Goal: Task Accomplishment & Management: Complete application form

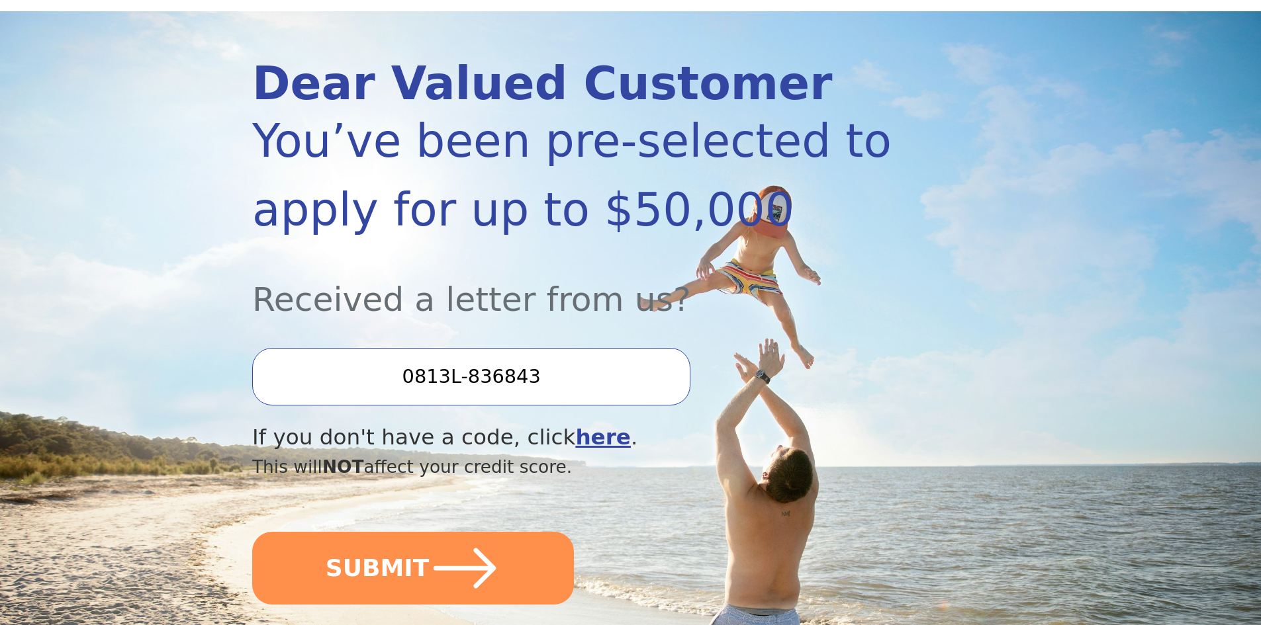
scroll to position [199, 0]
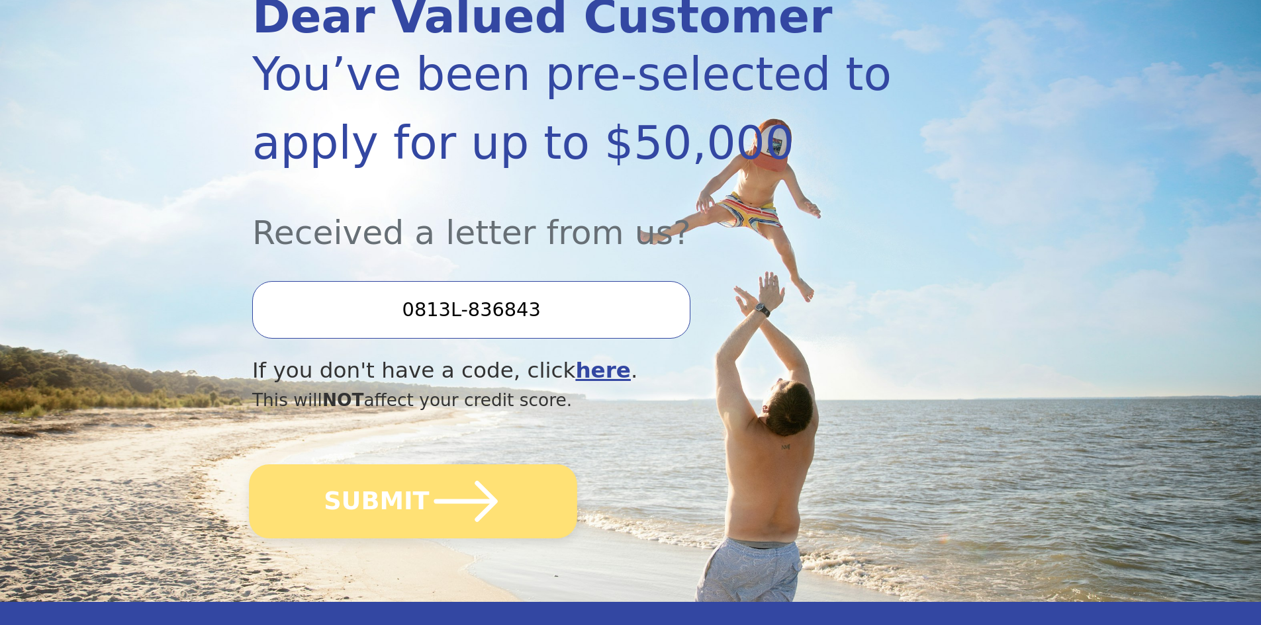
click at [462, 486] on icon "submit" at bounding box center [466, 501] width 73 height 73
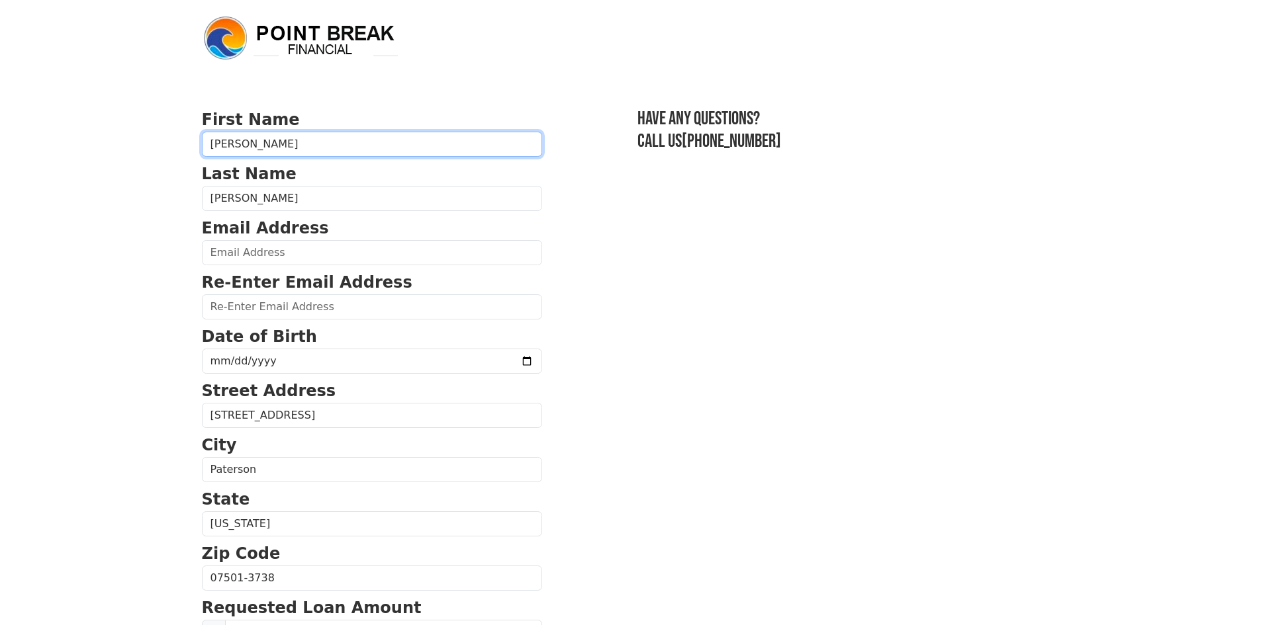
click at [285, 137] on input "Jose" at bounding box center [372, 144] width 340 height 25
type input "Jose i"
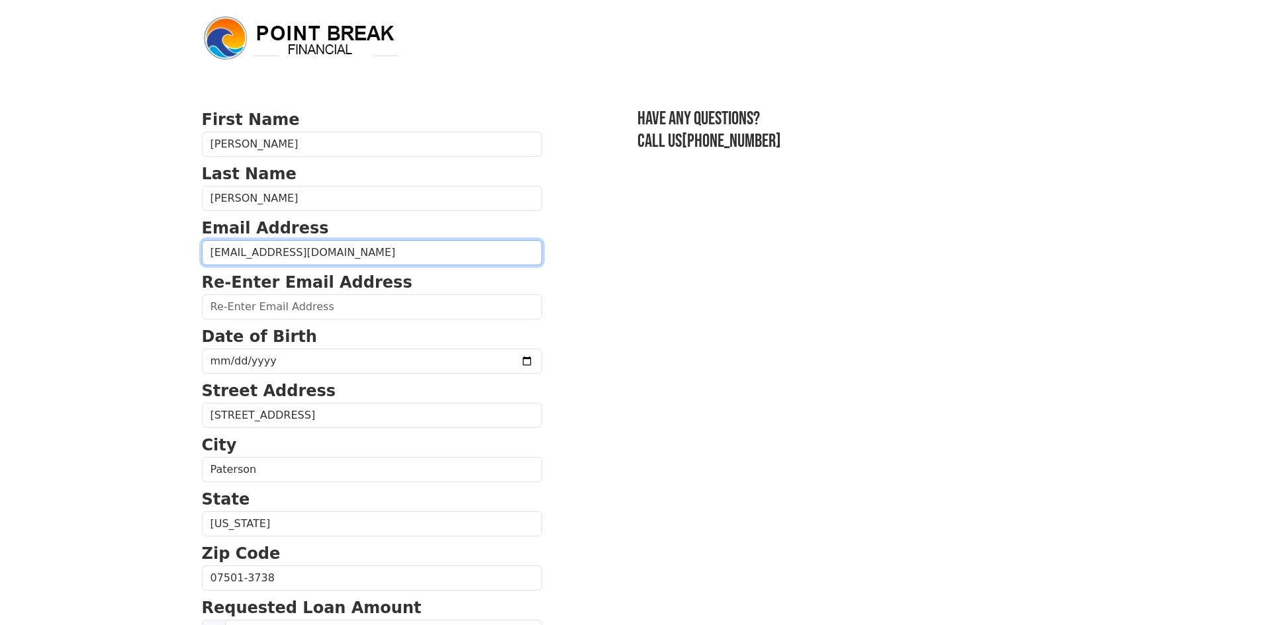
type input "jose09uru@yahoo.com"
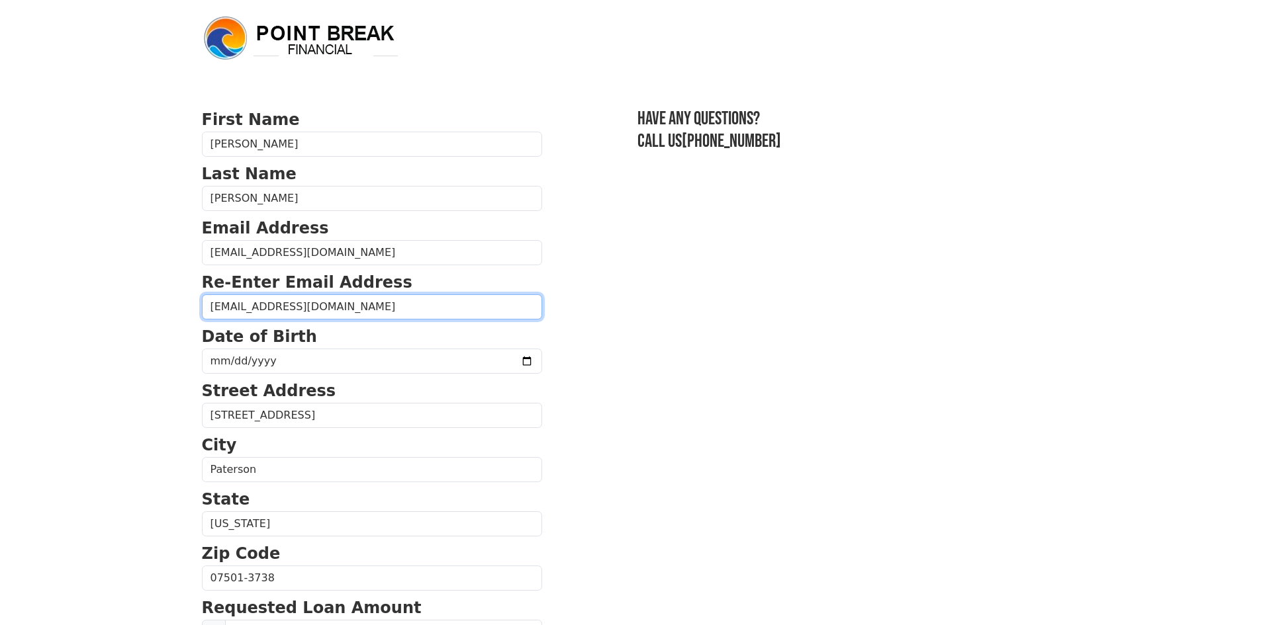
type input "jose09uru@yahoo.com"
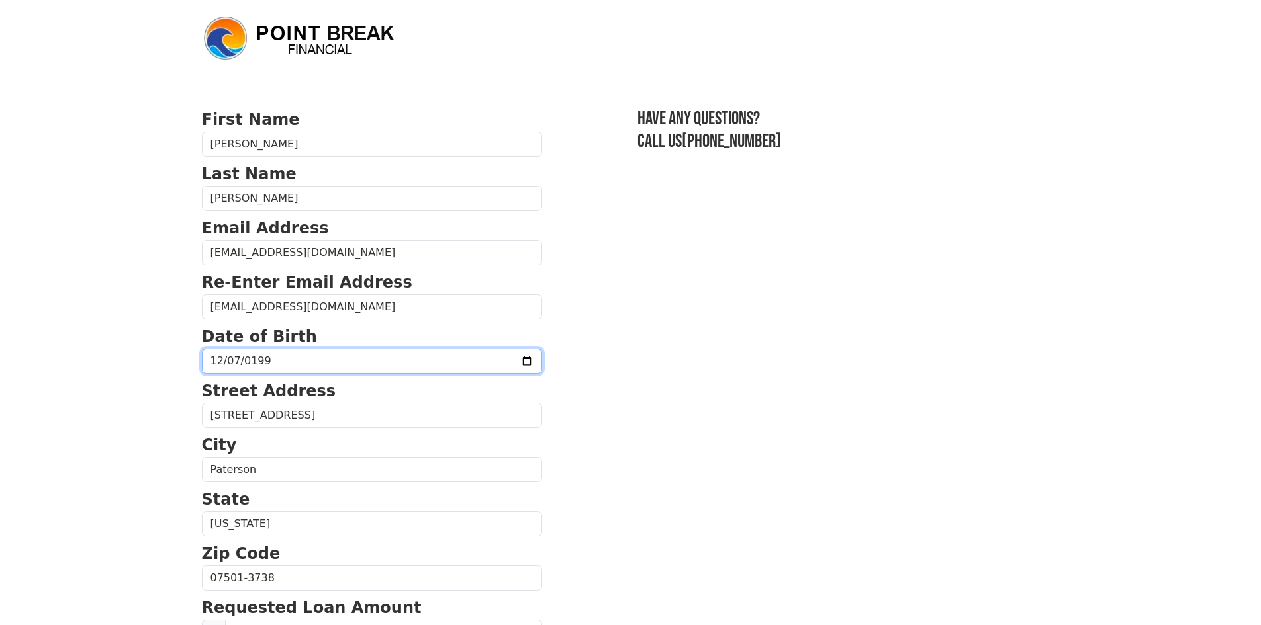
type input "1990-12-07"
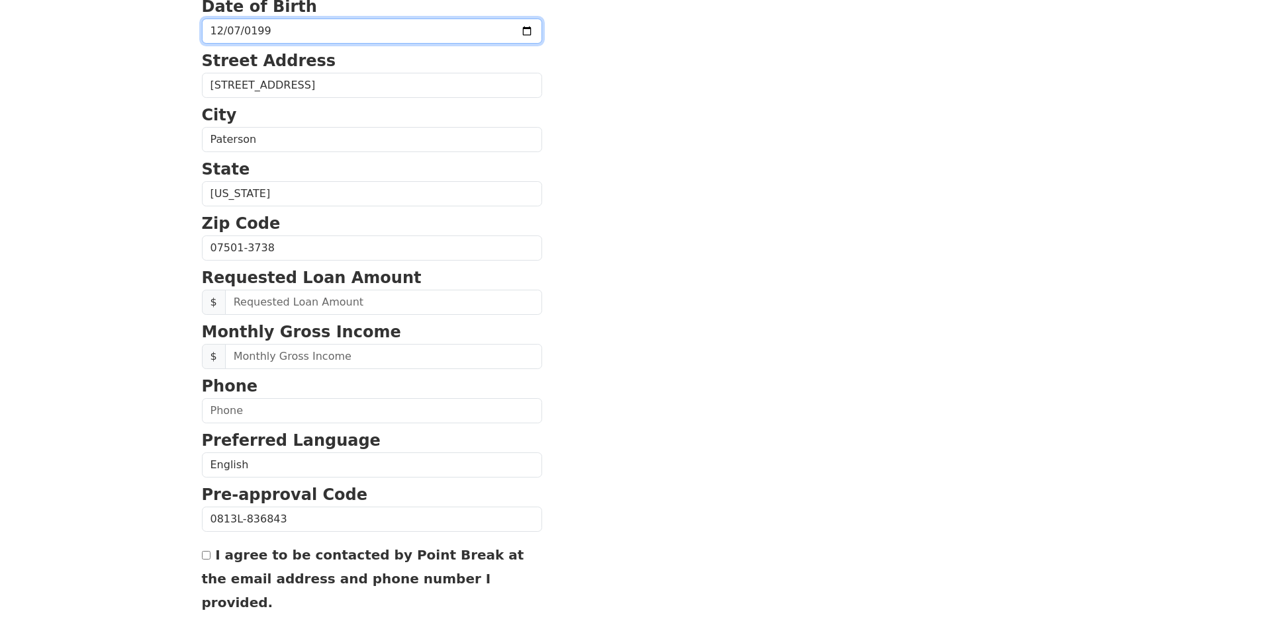
scroll to position [397, 0]
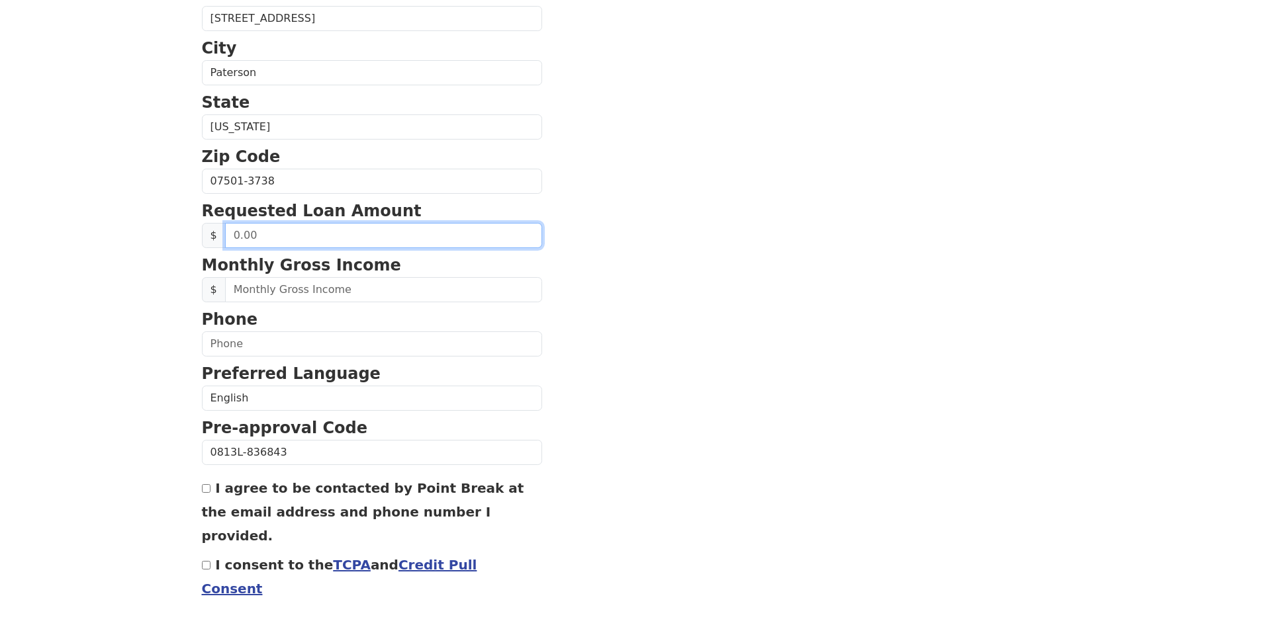
click at [295, 239] on input "text" at bounding box center [383, 235] width 317 height 25
type input "25,000.00"
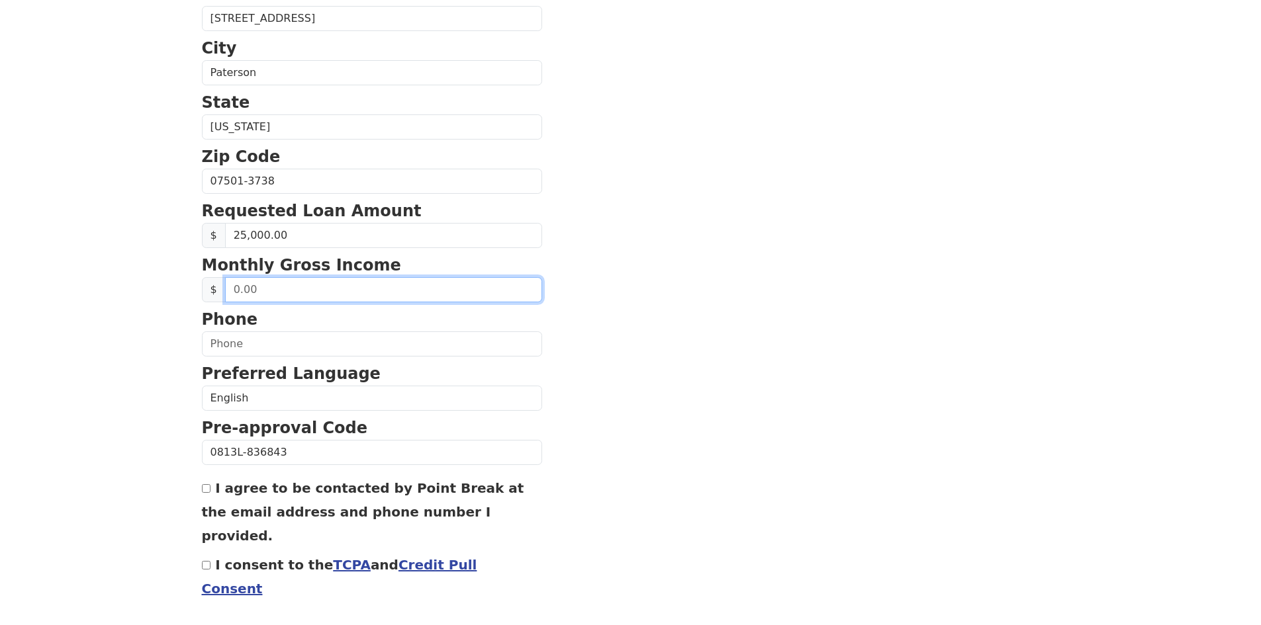
click at [308, 297] on input "text" at bounding box center [383, 289] width 317 height 25
click at [304, 287] on input "60,000.00" at bounding box center [383, 289] width 317 height 25
type input "5,000.00"
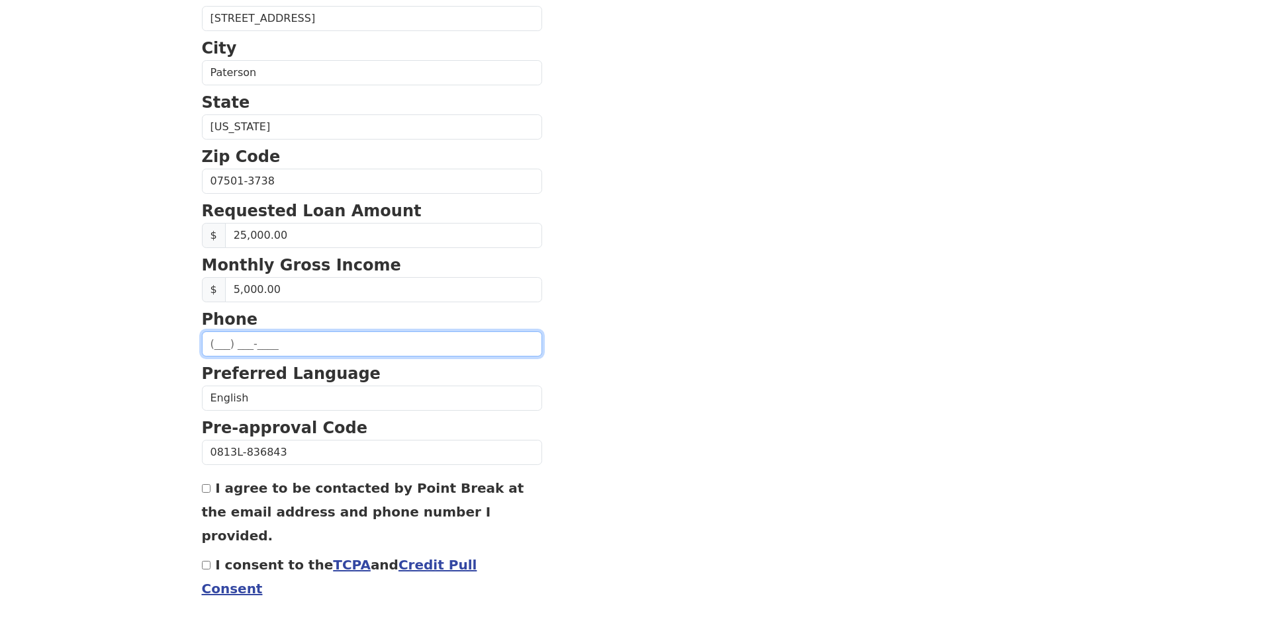
click at [235, 342] on input "text" at bounding box center [372, 344] width 340 height 25
type input "(973) 836-2054"
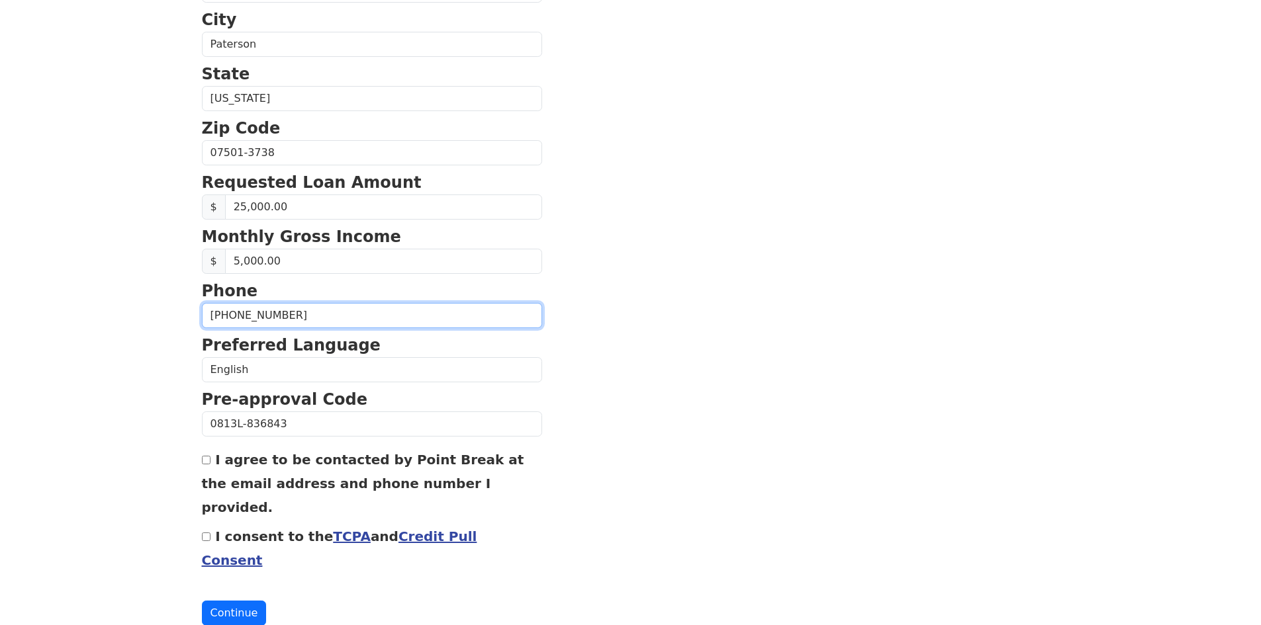
scroll to position [428, 0]
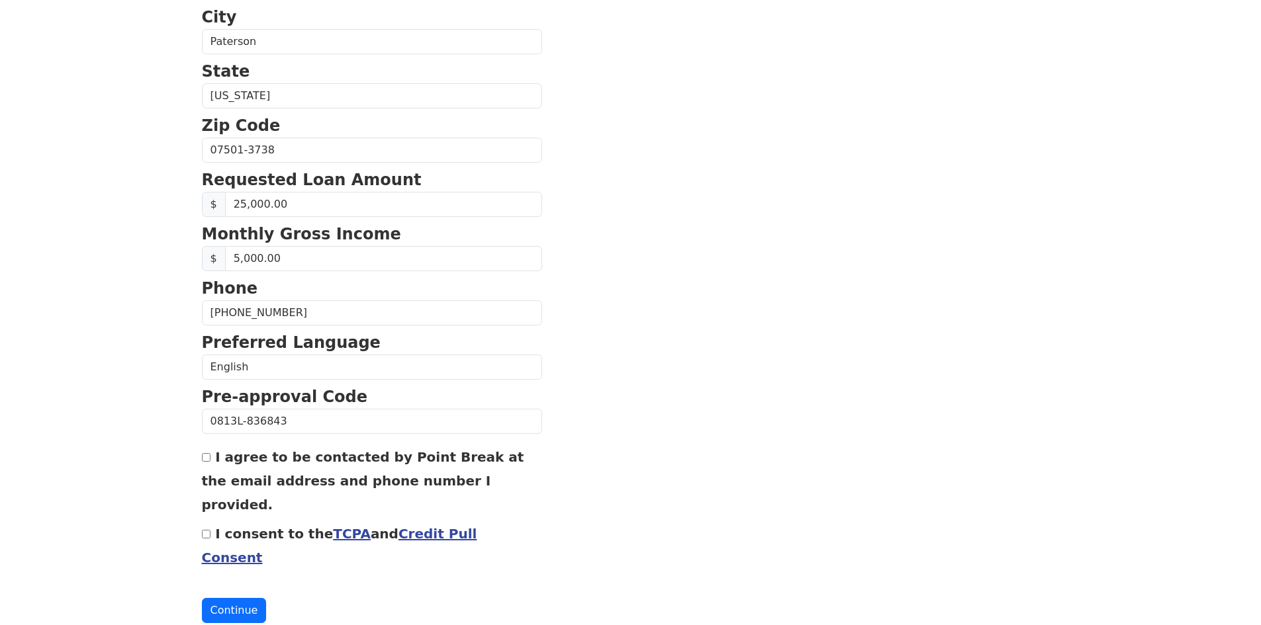
click at [208, 530] on input "I consent to the TCPA and Credit Pull Consent" at bounding box center [206, 534] width 9 height 9
checkbox input "true"
click at [248, 598] on button "Continue" at bounding box center [234, 610] width 65 height 25
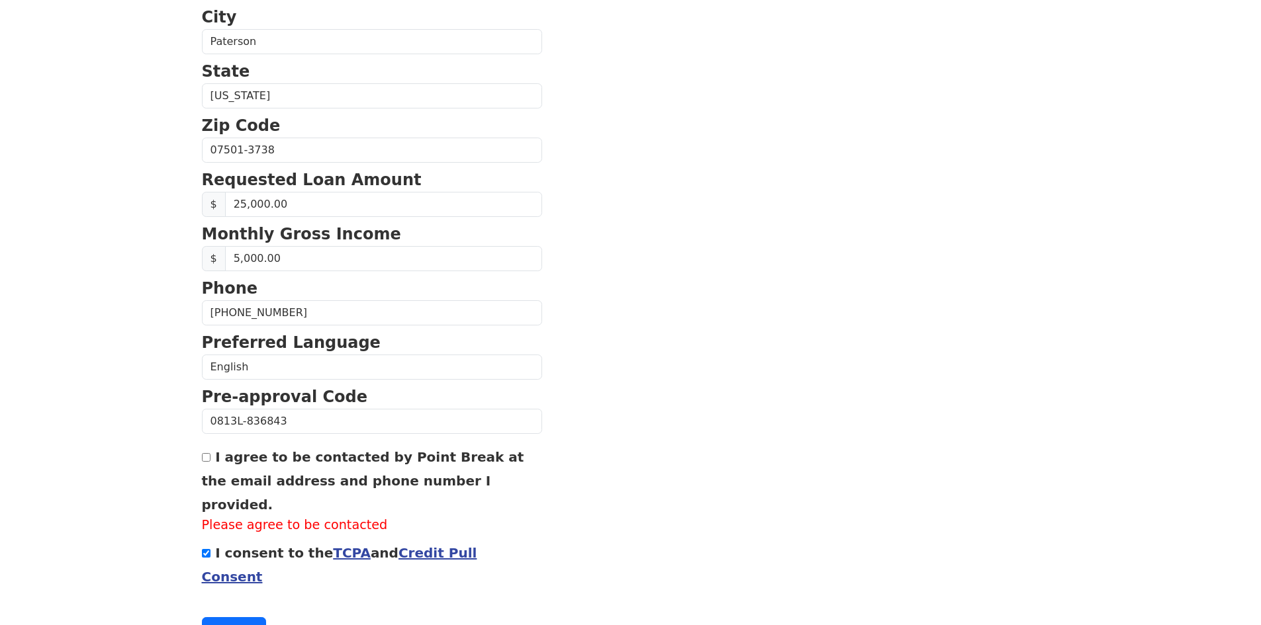
click at [210, 455] on div "I agree to be contacted by Point Break at the email address and phone number I …" at bounding box center [372, 490] width 340 height 91
click at [203, 461] on input "I agree to be contacted by Point Break at the email address and phone number I …" at bounding box center [206, 457] width 9 height 9
checkbox input "true"
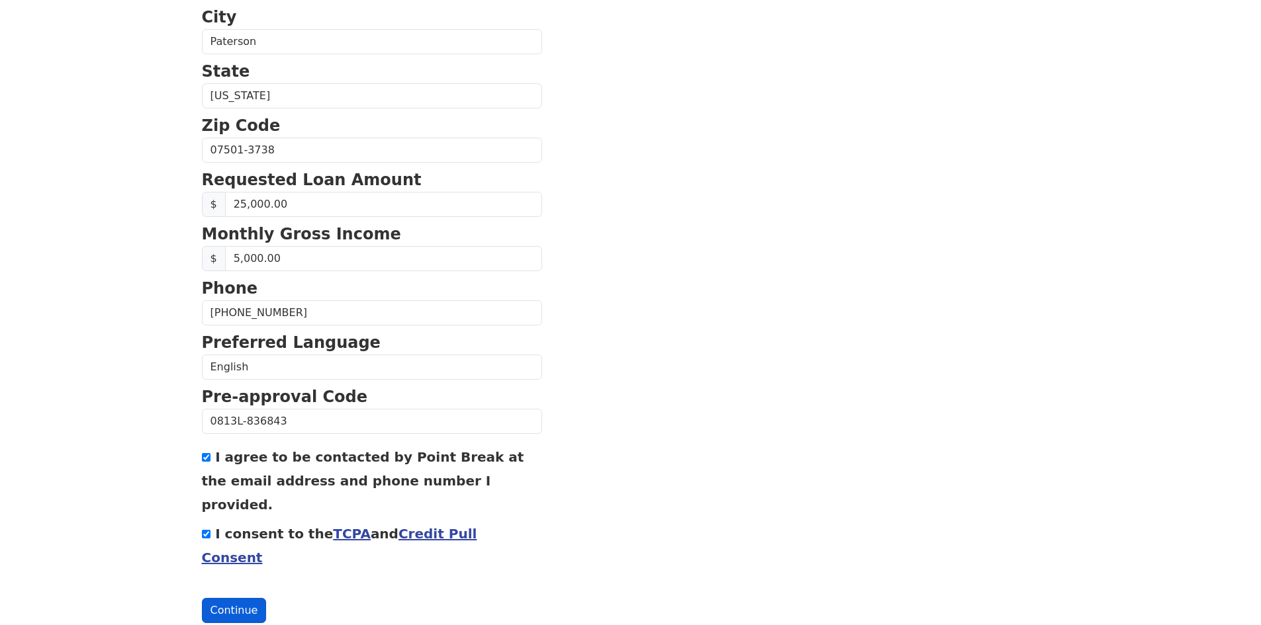
click at [248, 598] on button "Continue" at bounding box center [234, 610] width 65 height 25
